Goal: Information Seeking & Learning: Learn about a topic

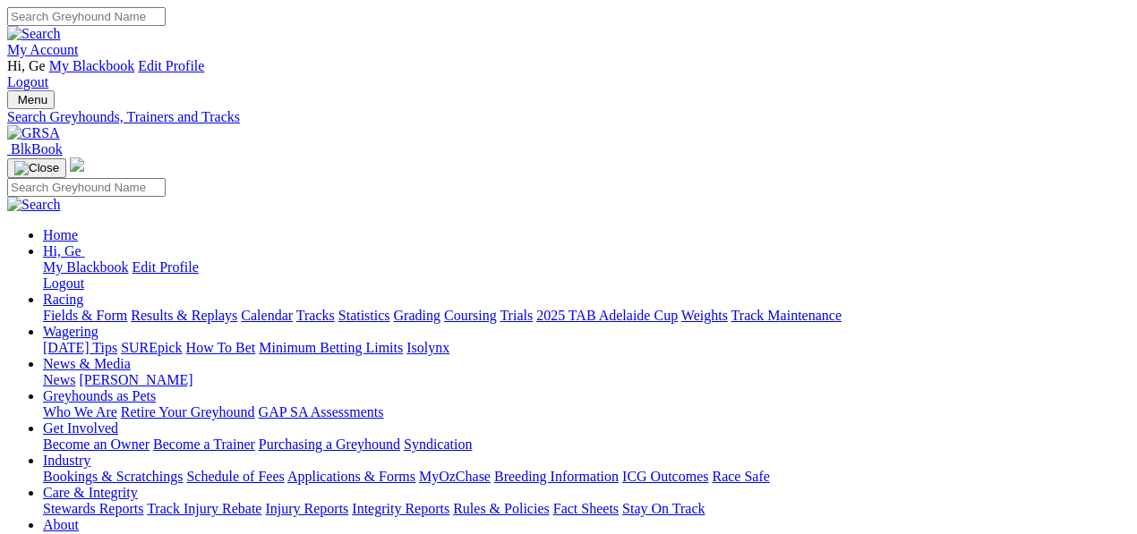
select select "mandurah"
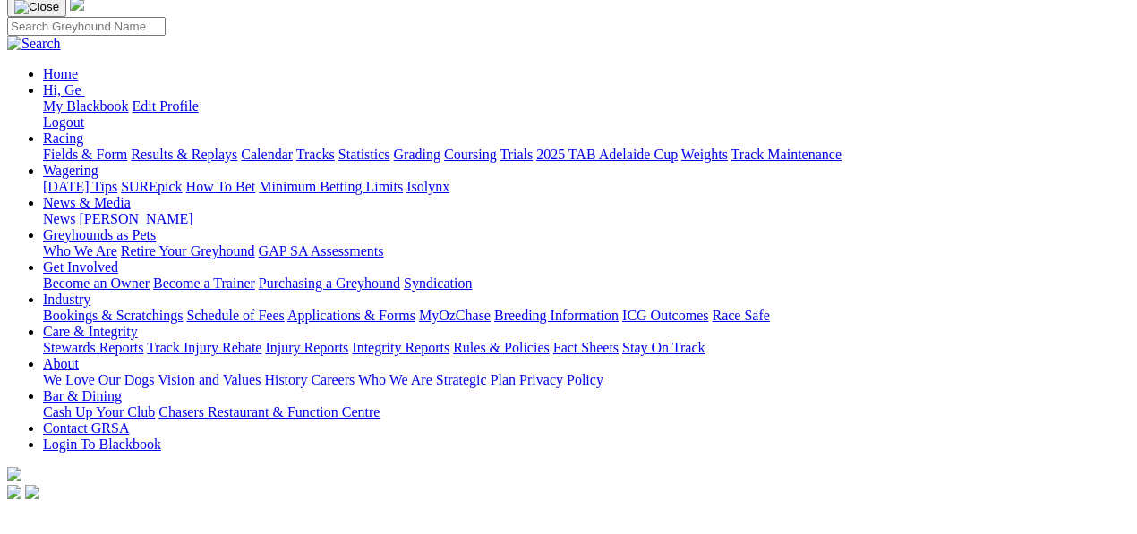
scroll to position [199, 0]
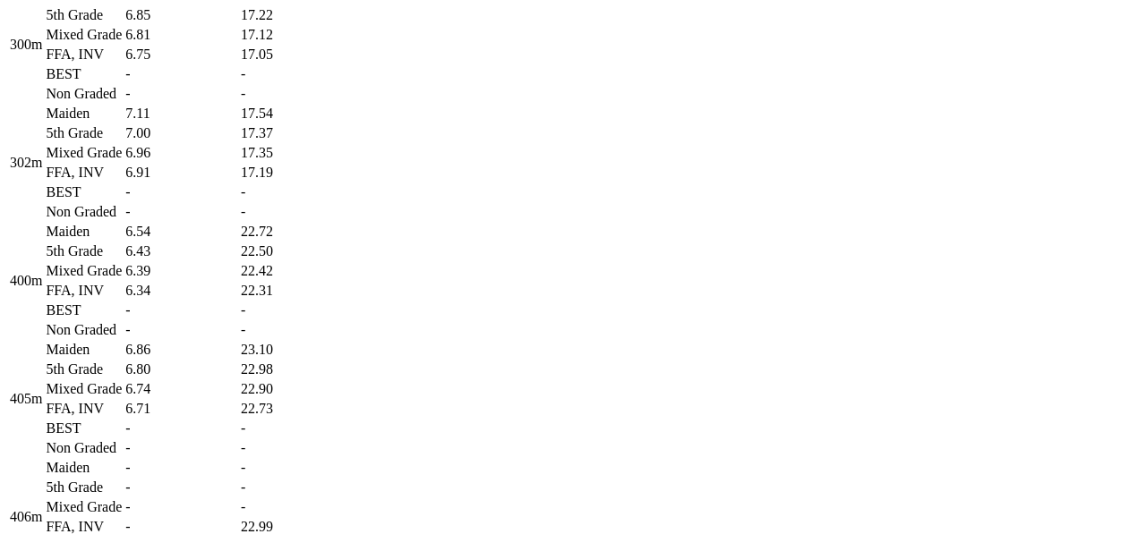
scroll to position [1592, 0]
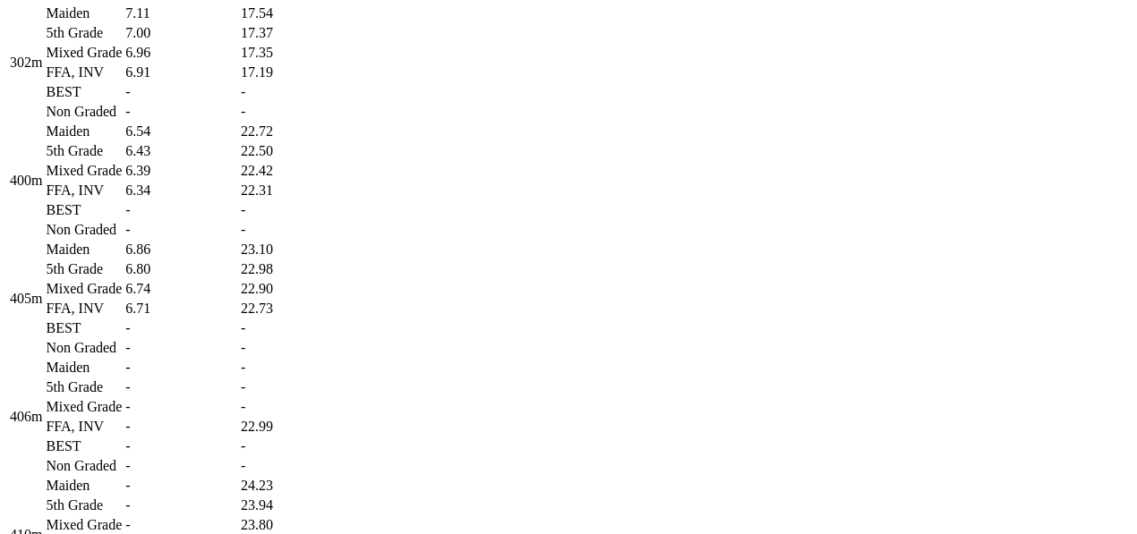
click at [238, 259] on td "6.86" at bounding box center [181, 250] width 114 height 18
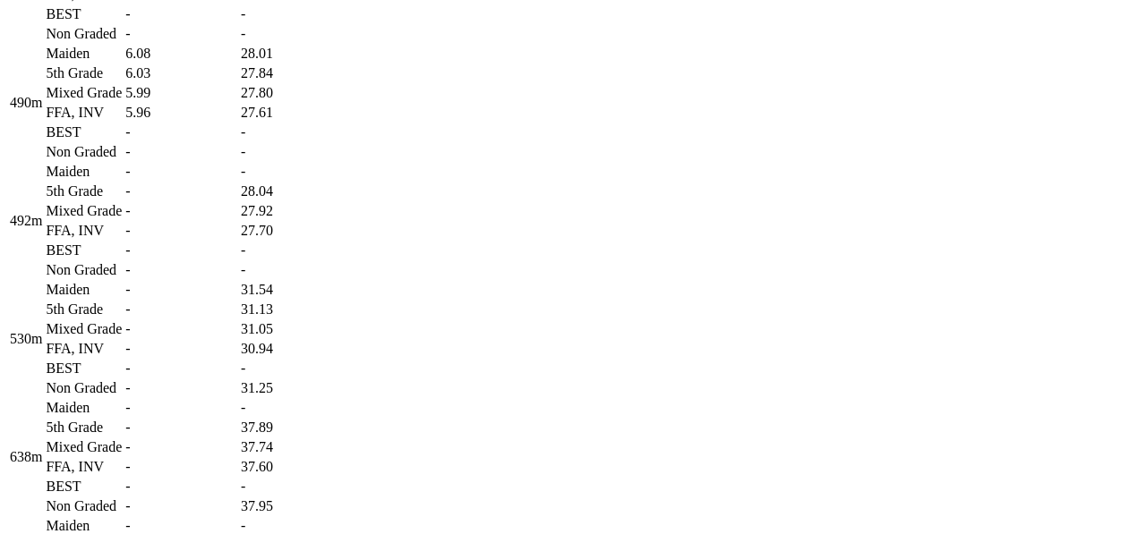
scroll to position [2287, 0]
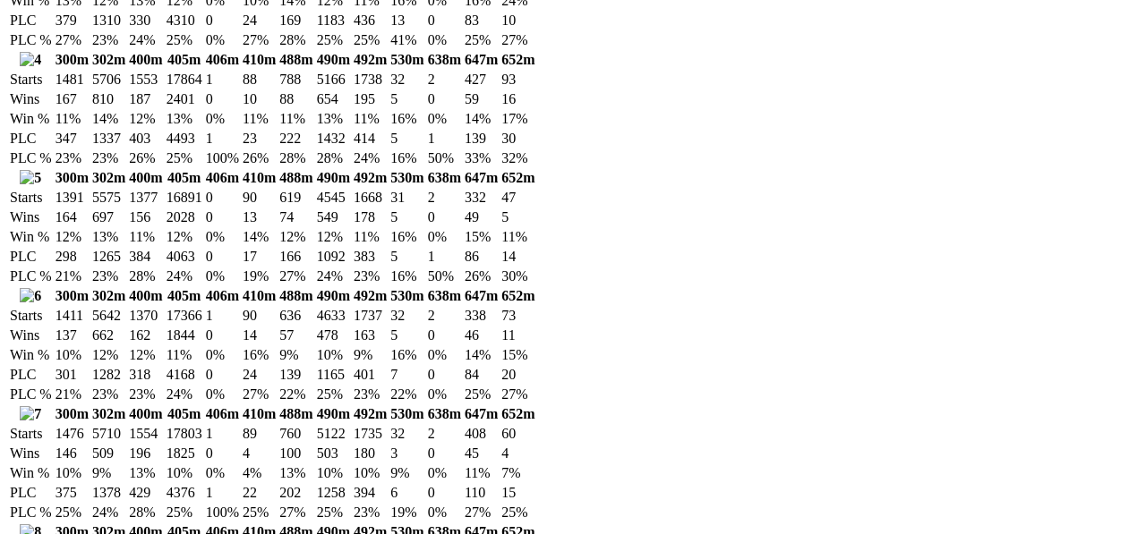
scroll to position [3382, 0]
